Goal: Transaction & Acquisition: Purchase product/service

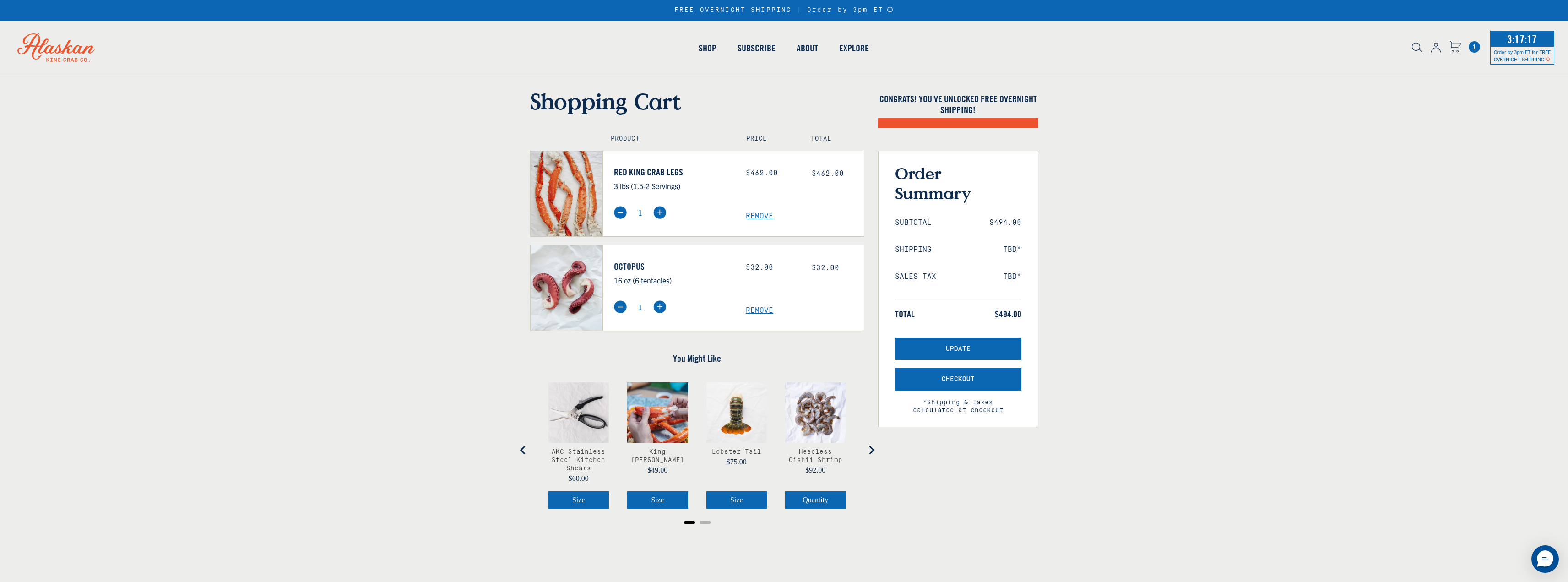
click at [662, 210] on img at bounding box center [659, 212] width 13 height 13
click at [624, 213] on img at bounding box center [620, 212] width 13 height 13
type input "1"
click at [663, 175] on link "Red King Crab Legs" at bounding box center [673, 172] width 118 height 11
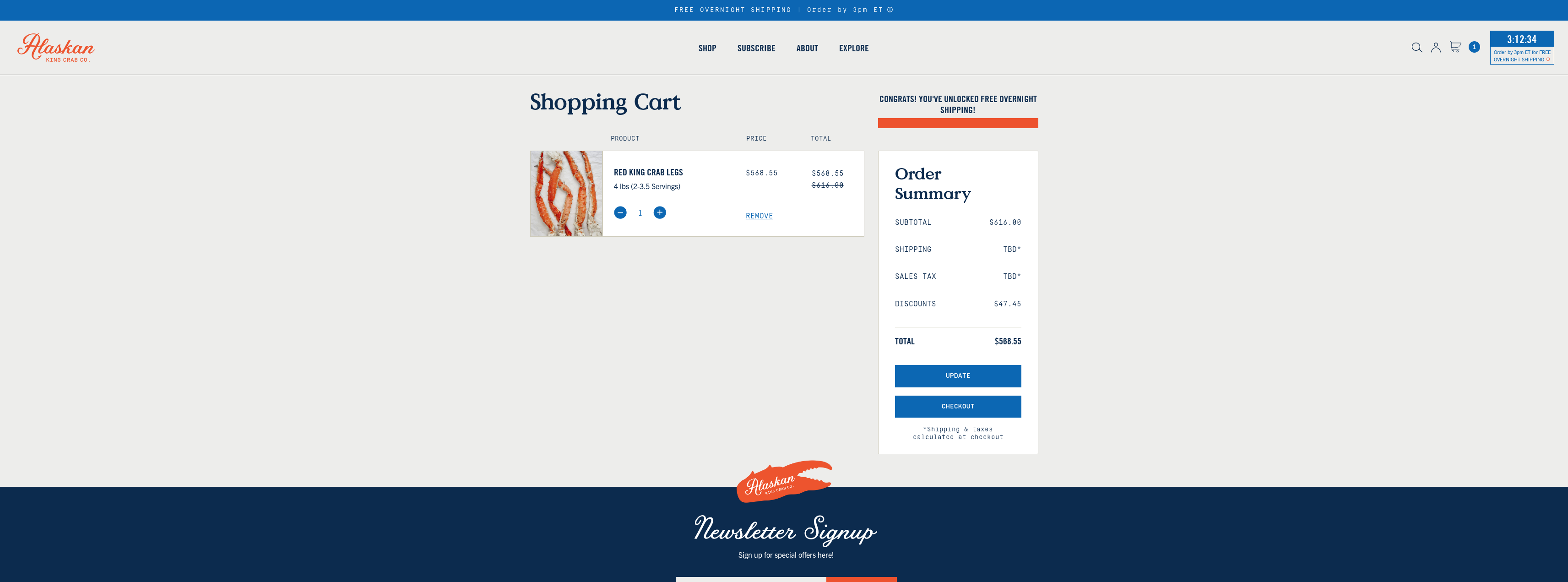
click at [616, 208] on img at bounding box center [620, 212] width 13 height 13
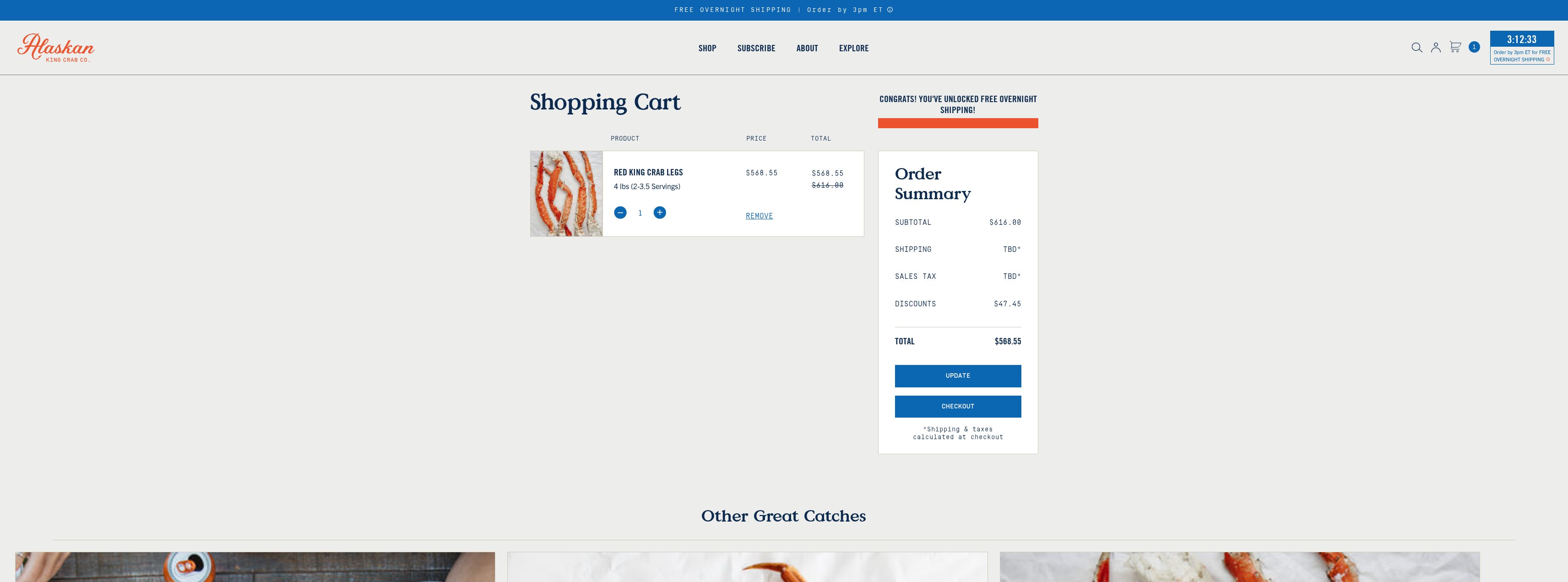
select select "40826592231503"
select select "40826730905679"
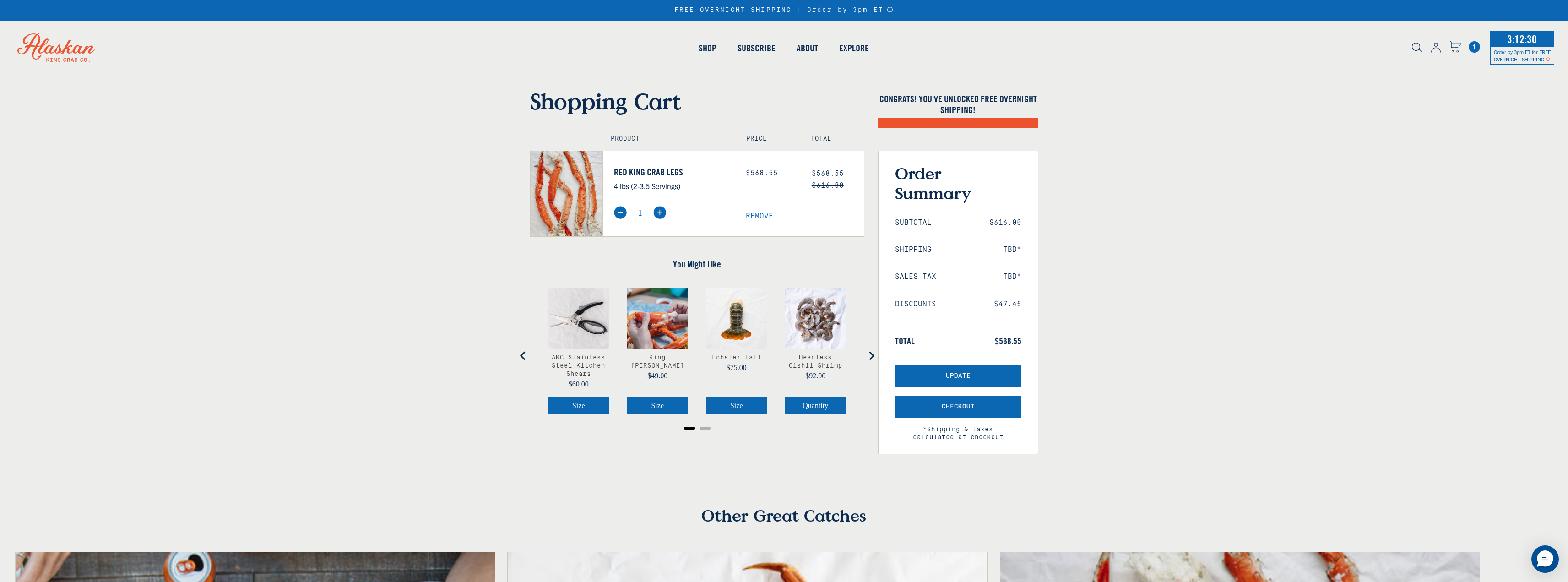
click at [618, 212] on img at bounding box center [620, 212] width 13 height 13
click at [760, 214] on span "Remove" at bounding box center [805, 216] width 118 height 9
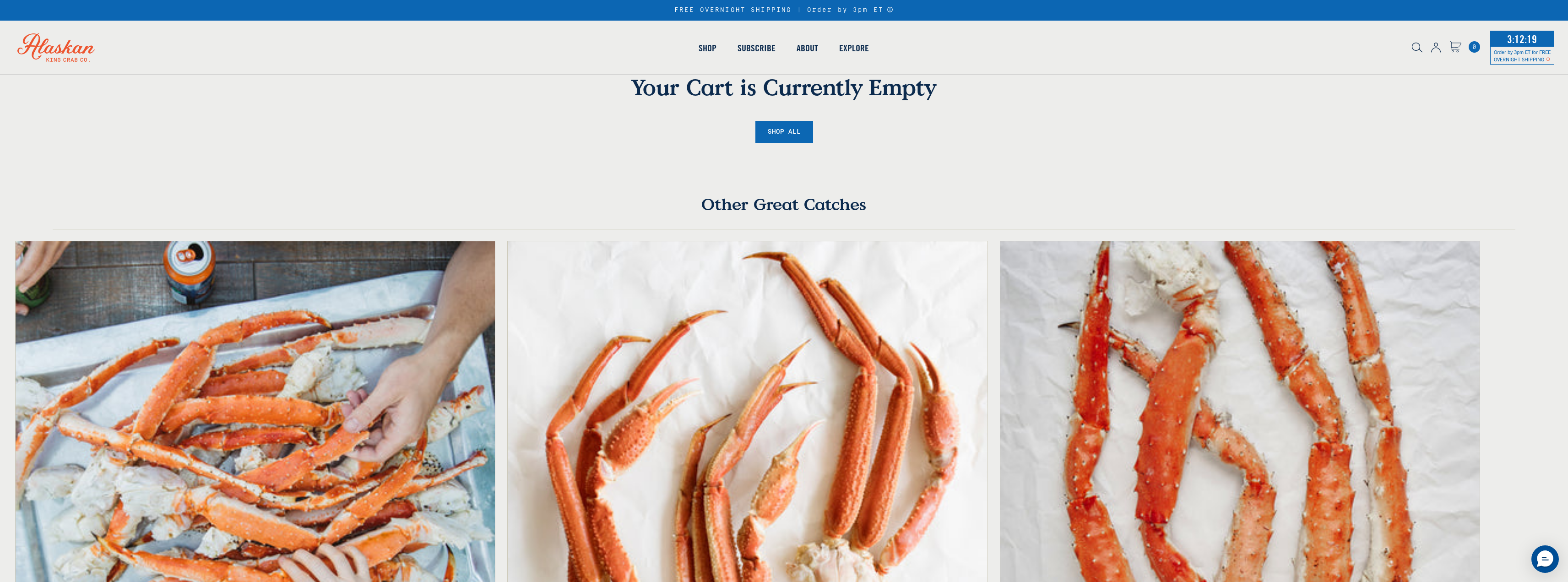
scroll to position [46, 0]
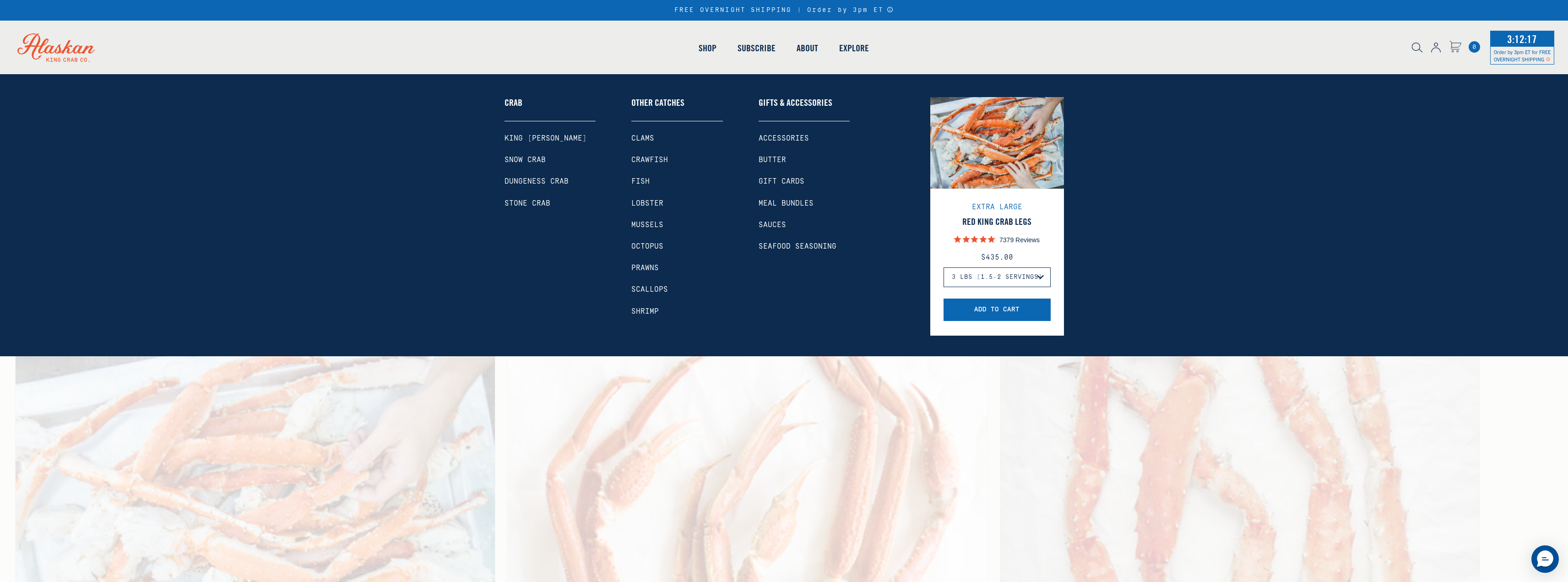
click at [526, 136] on link "King [PERSON_NAME]" at bounding box center [550, 138] width 91 height 9
